Goal: Complete application form

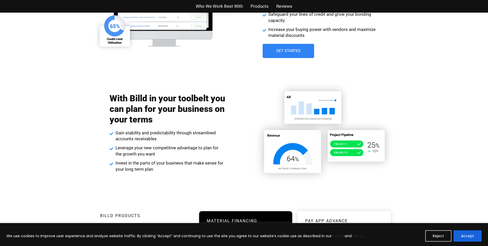
scroll to position [824, 0]
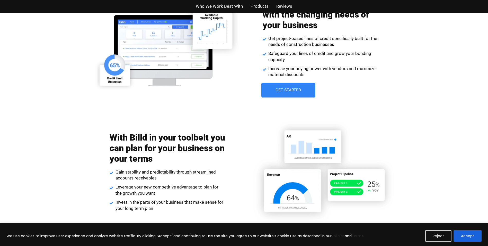
click at [293, 93] on link "Get Started" at bounding box center [289, 90] width 54 height 15
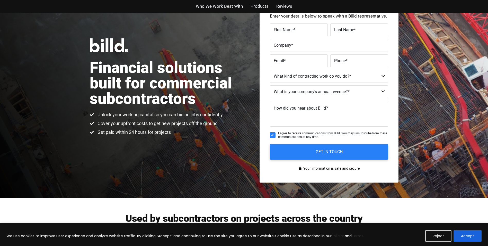
scroll to position [13, 0]
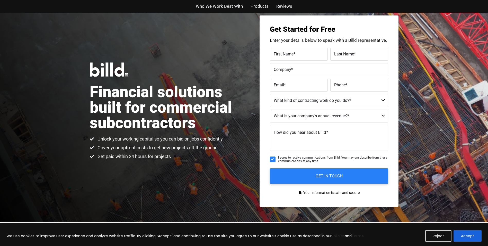
click at [294, 28] on h3 "Get Started for Free" at bounding box center [329, 29] width 118 height 7
click at [291, 48] on input "First Name *" at bounding box center [299, 54] width 58 height 13
type input "[PERSON_NAME]"
type input "[DATE]"
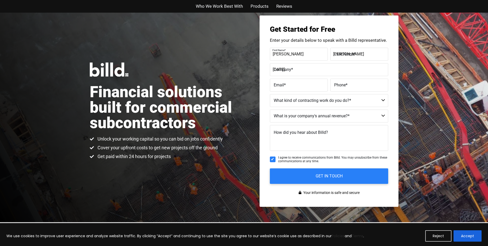
type input "[EMAIL_ADDRESS][DOMAIN_NAME]"
type input "[PHONE_NUMBER]"
type input "[PERSON_NAME]"
drag, startPoint x: 304, startPoint y: 69, endPoint x: 262, endPoint y: 71, distance: 41.8
click at [262, 71] on div "Get Started for Free Enter your details below to speak with a Billd representat…" at bounding box center [329, 110] width 139 height 191
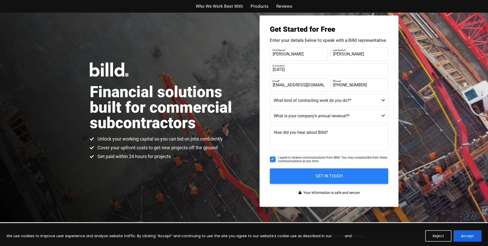
click at [290, 70] on input "[DATE]" at bounding box center [329, 69] width 118 height 13
click at [295, 70] on input "[DATE]" at bounding box center [329, 69] width 118 height 13
type input "0"
click at [386, 63] on input "[PERSON_NAME] & burner Co LLC" at bounding box center [329, 69] width 118 height 13
type input "[PERSON_NAME] & burner Co LLC"
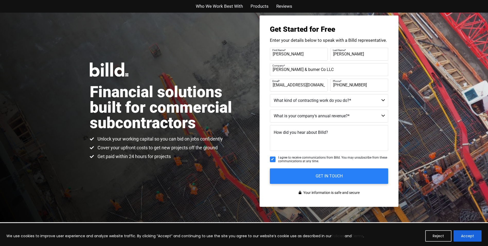
click at [386, 77] on fieldset "Company * [PERSON_NAME] & burner Co LLC" at bounding box center [329, 70] width 118 height 15
click at [323, 84] on label "Email *" at bounding box center [298, 80] width 51 height 7
click at [323, 84] on input "[EMAIL_ADDRESS][DOMAIN_NAME]" at bounding box center [299, 85] width 58 height 13
click at [323, 84] on label "Email *" at bounding box center [298, 80] width 51 height 7
click at [323, 84] on input "[EMAIL_ADDRESS][DOMAIN_NAME]" at bounding box center [299, 85] width 58 height 13
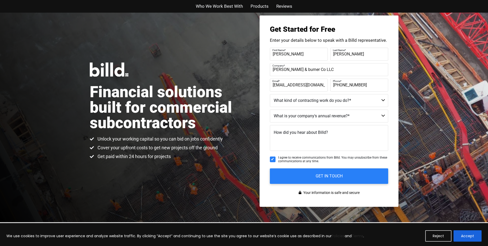
click at [326, 86] on input "[EMAIL_ADDRESS][DOMAIN_NAME]" at bounding box center [299, 85] width 58 height 13
type input "j"
type input "[EMAIL_ADDRESS][DOMAIN_NAME]"
click at [367, 84] on label "Phone *" at bounding box center [358, 80] width 51 height 7
click at [367, 84] on input "[PHONE_NUMBER]" at bounding box center [360, 85] width 58 height 13
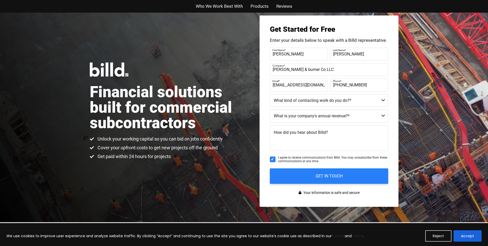
click at [367, 84] on label "Phone *" at bounding box center [358, 80] width 51 height 7
click at [367, 84] on input "[PHONE_NUMBER]" at bounding box center [360, 85] width 58 height 13
click at [367, 84] on label "Phone *" at bounding box center [358, 80] width 51 height 7
click at [367, 84] on input "[PHONE_NUMBER]" at bounding box center [360, 85] width 58 height 13
click at [364, 83] on label "Phone *" at bounding box center [358, 80] width 51 height 7
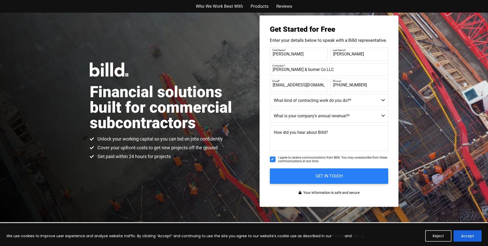
click at [364, 83] on input "[PHONE_NUMBER]" at bounding box center [360, 85] width 58 height 13
click at [362, 83] on label "Phone *" at bounding box center [358, 80] width 51 height 7
click at [362, 83] on input "[PHONE_NUMBER]" at bounding box center [360, 85] width 58 height 13
click at [362, 83] on label "Phone *" at bounding box center [358, 80] width 51 height 7
click at [362, 83] on input "[PHONE_NUMBER]" at bounding box center [360, 85] width 58 height 13
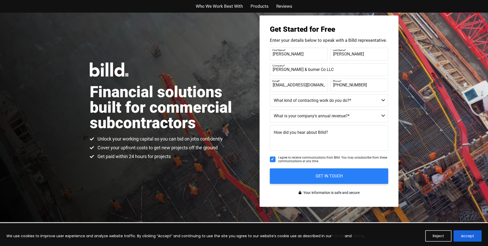
click at [350, 88] on input "[PHONE_NUMBER]" at bounding box center [360, 85] width 58 height 13
click at [364, 85] on input "[PHONE_NUMBER]" at bounding box center [360, 85] width 58 height 13
type input "("
type input "[PHONE_NUMBER]"
click at [386, 102] on select "Commercial Commercial and Residential Residential Not a Contractor" at bounding box center [329, 100] width 118 height 13
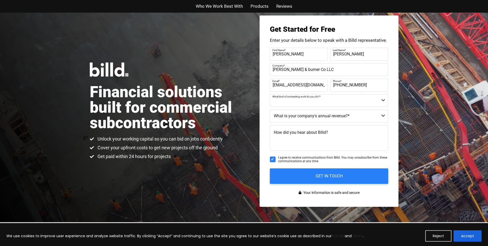
select select "Commercial"
click at [270, 94] on select "Commercial Commercial and Residential Residential Not a Contractor" at bounding box center [329, 100] width 118 height 13
click at [342, 116] on select "$40M + $25M - $40M $8M - $25M $4M - $8M $2M - $4M $1M - $2M Less than $1M" at bounding box center [329, 115] width 118 height 13
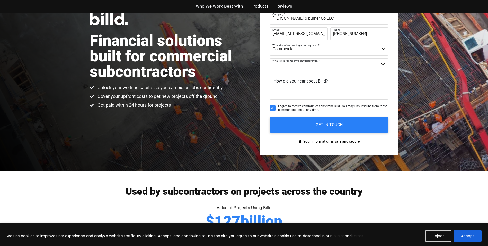
scroll to position [64, 0]
click at [373, 68] on select "$40M + $25M - $40M $8M - $25M $4M - $8M $2M - $4M $1M - $2M Less than $1M" at bounding box center [329, 64] width 118 height 13
select select "Less than $1M"
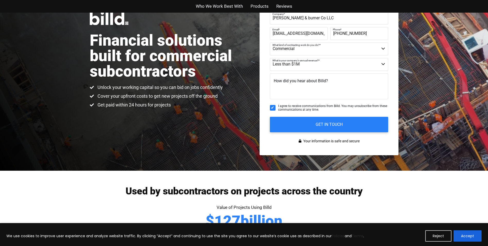
click at [270, 58] on select "$40M + $25M - $40M $8M - $25M $4M - $8M $2M - $4M $1M - $2M Less than $1M" at bounding box center [329, 64] width 118 height 13
click at [311, 82] on span "How did you hear about Billd?" at bounding box center [301, 80] width 54 height 5
click at [311, 82] on textarea "How did you hear about Billd?" at bounding box center [329, 86] width 118 height 26
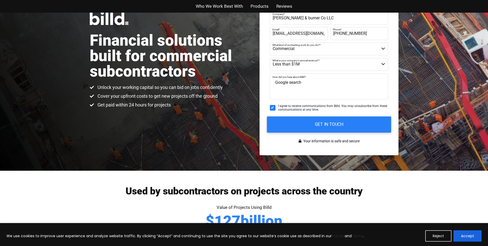
type textarea "Google search"
click at [319, 125] on input "GET IN TOUCH" at bounding box center [329, 124] width 124 height 16
